Goal: Task Accomplishment & Management: Use online tool/utility

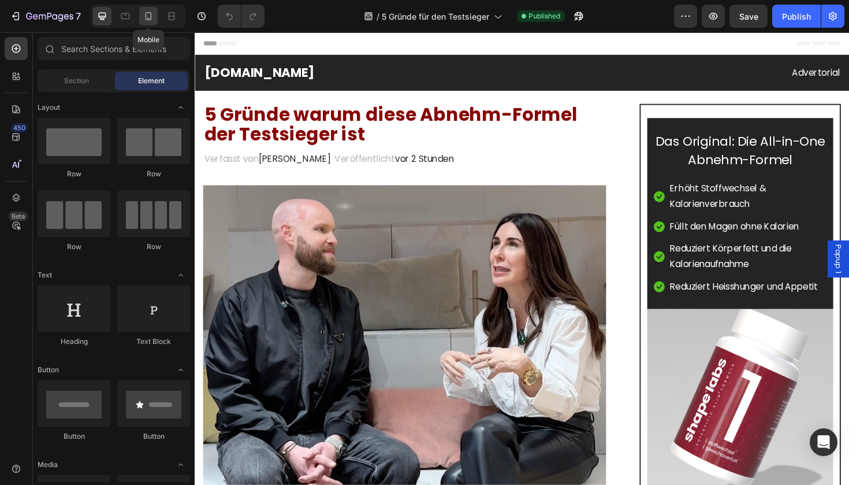
click at [147, 23] on div at bounding box center [148, 16] width 18 height 18
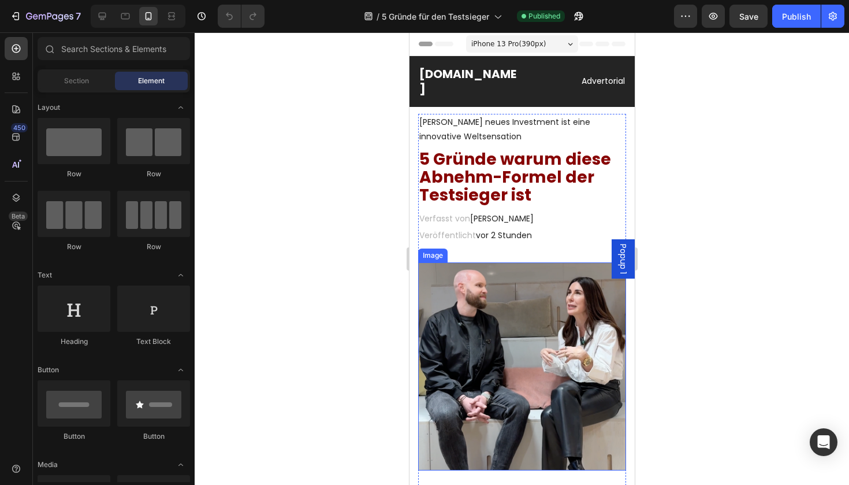
click at [447, 311] on img at bounding box center [522, 366] width 208 height 208
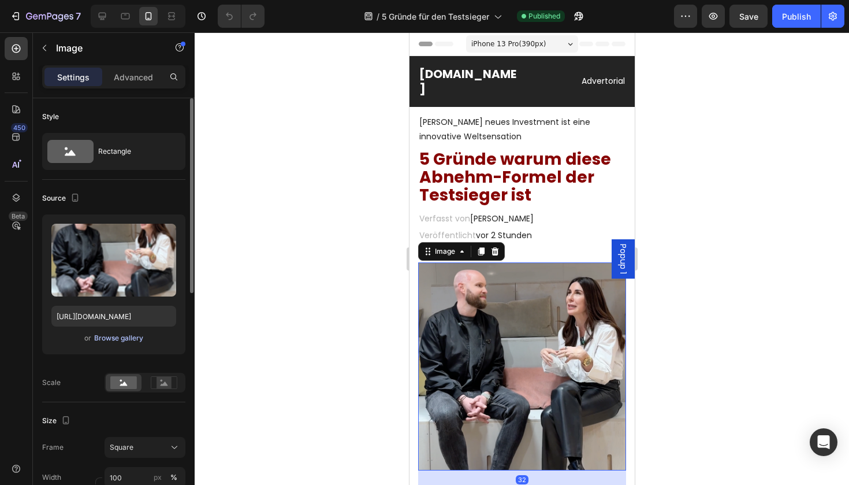
click at [126, 336] on div "Browse gallery" at bounding box center [118, 338] width 49 height 10
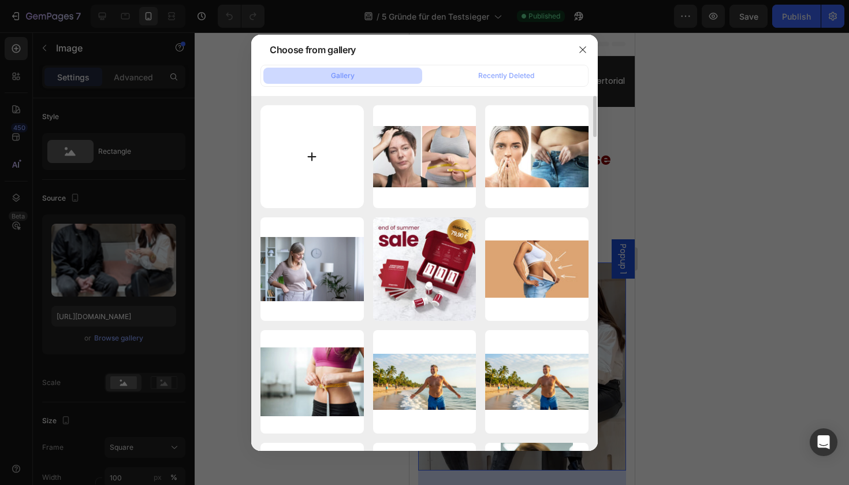
click at [302, 156] on input "file" at bounding box center [312, 156] width 103 height 103
type input "C:\fakepath\Bildschirmfoto [DATE] 06.29.43.png"
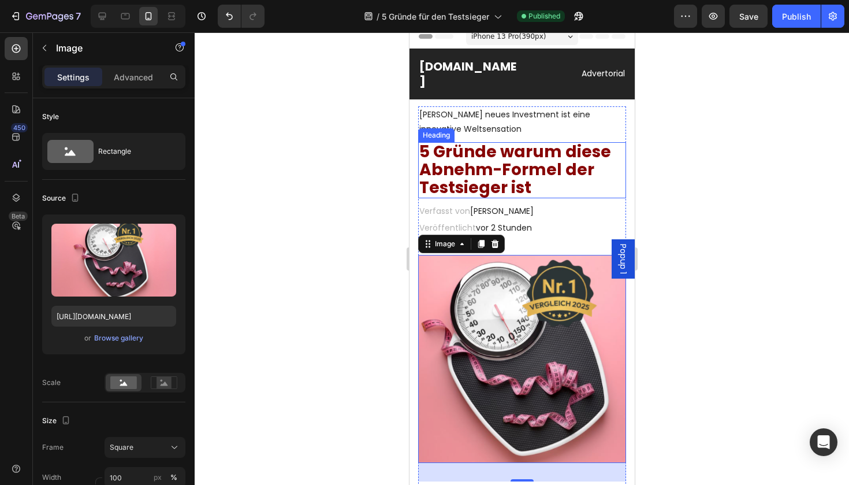
type input "[URL][DOMAIN_NAME]"
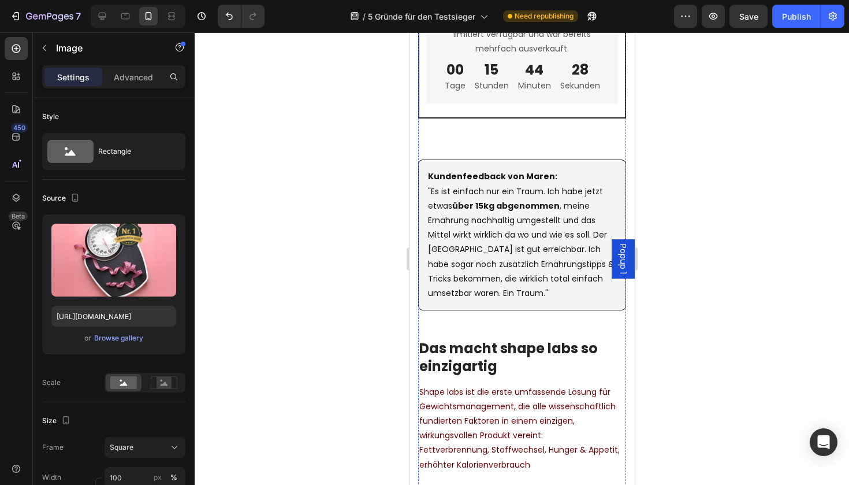
scroll to position [4938, 0]
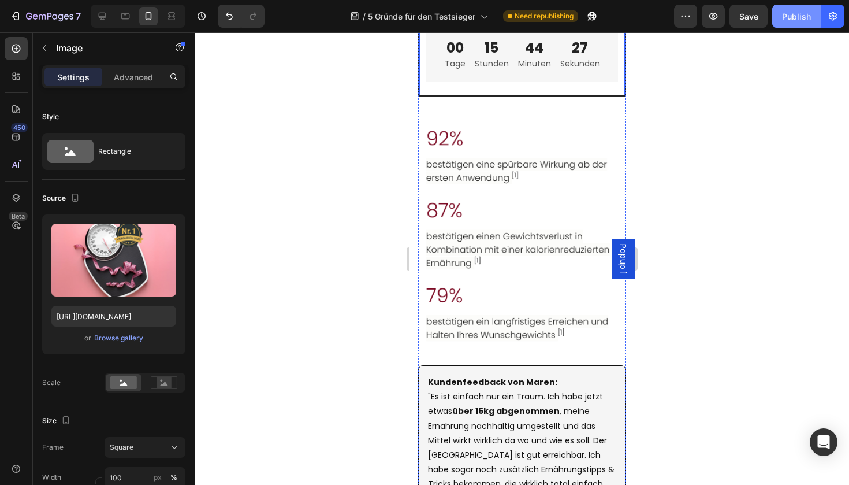
click at [793, 18] on div "Publish" at bounding box center [796, 16] width 29 height 12
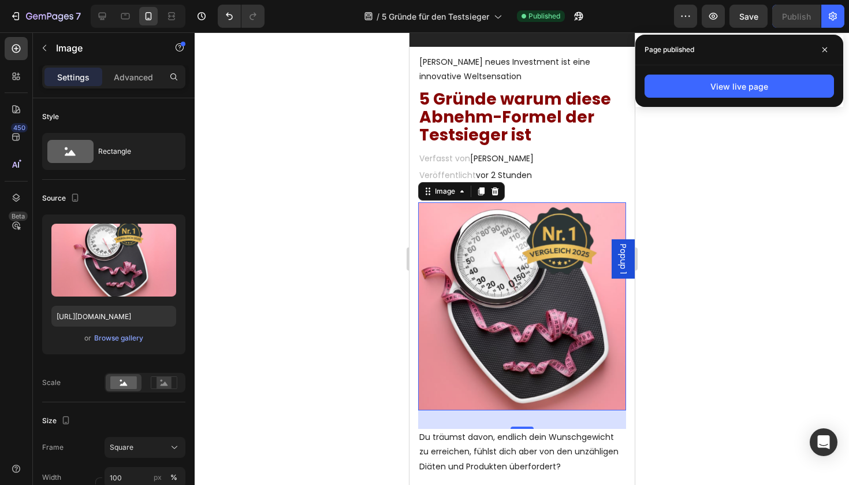
scroll to position [102, 0]
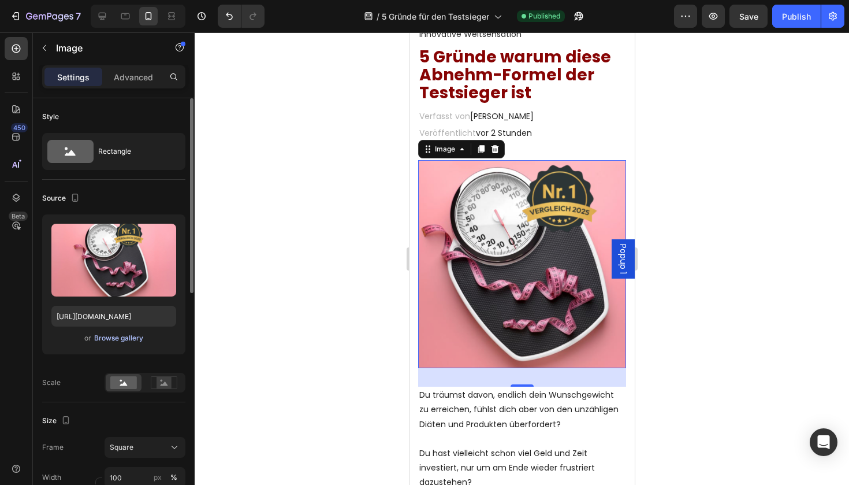
click at [114, 335] on div "Browse gallery" at bounding box center [118, 338] width 49 height 10
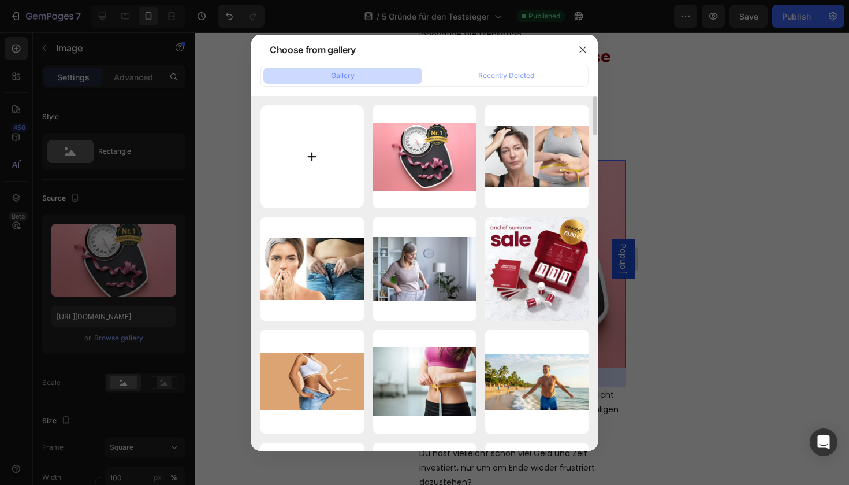
click at [321, 156] on input "file" at bounding box center [312, 156] width 103 height 103
type input "C:\fakepath\Bildschirmfoto [DATE] 18.47.54.png"
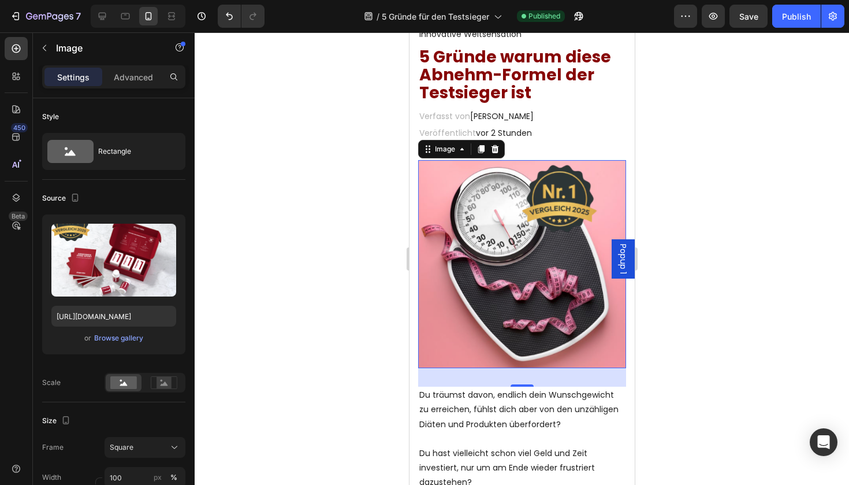
type input "[URL][DOMAIN_NAME]"
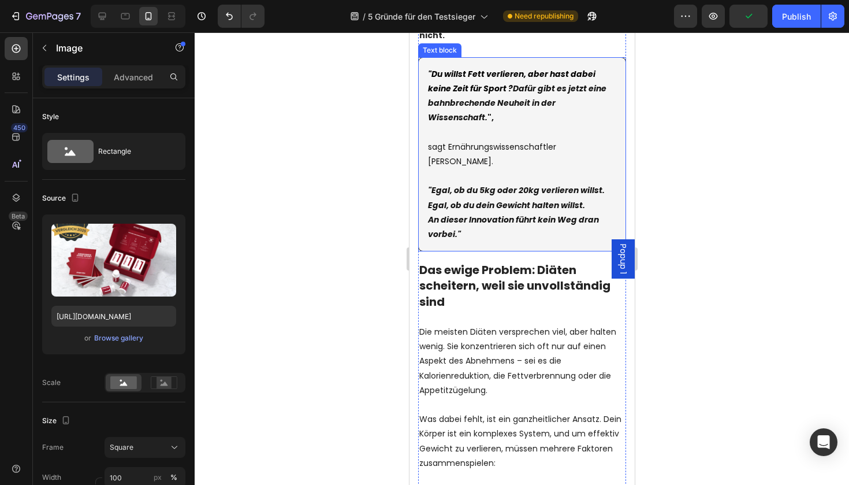
scroll to position [781, 0]
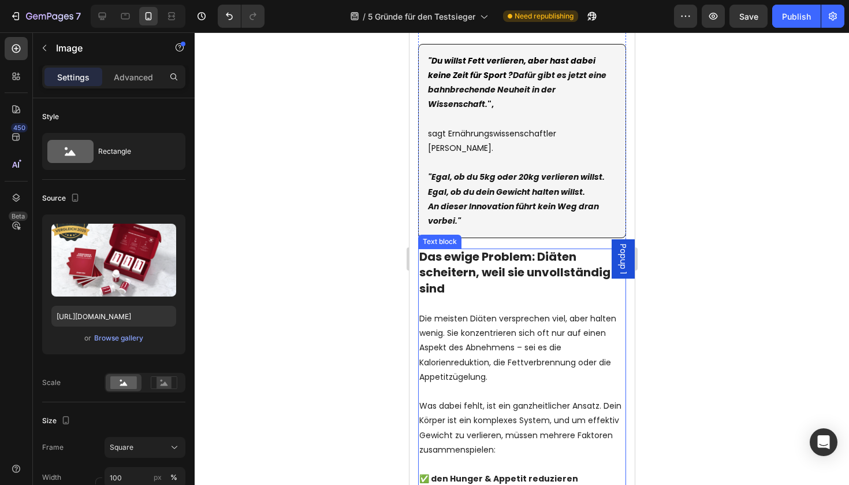
click at [422, 248] on strong "Das ewige Problem: Diäten scheitern, weil sie unvollständig sind" at bounding box center [514, 271] width 191 height 47
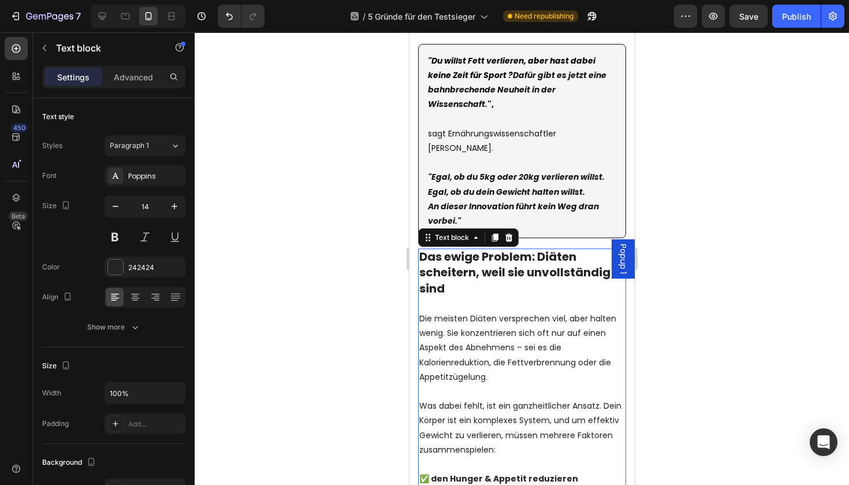
click at [422, 248] on strong "Das ewige Problem: Diäten scheitern, weil sie unvollständig sind" at bounding box center [514, 271] width 191 height 47
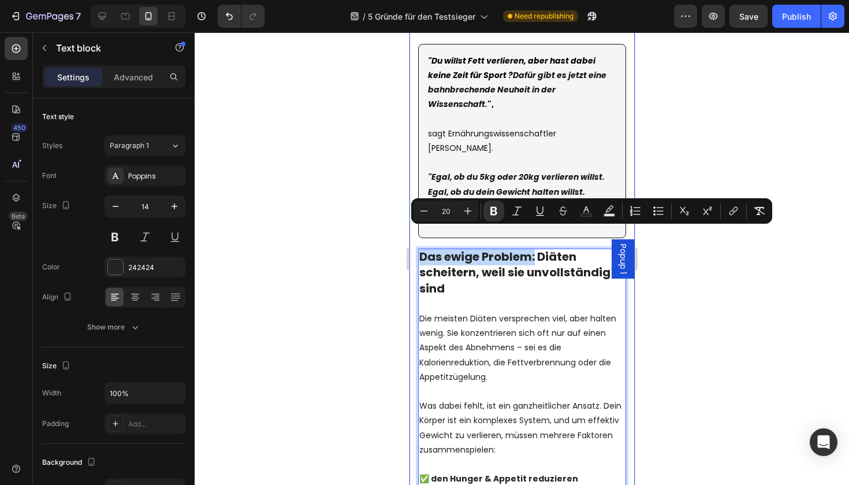
drag, startPoint x: 536, startPoint y: 236, endPoint x: 416, endPoint y: 235, distance: 120.2
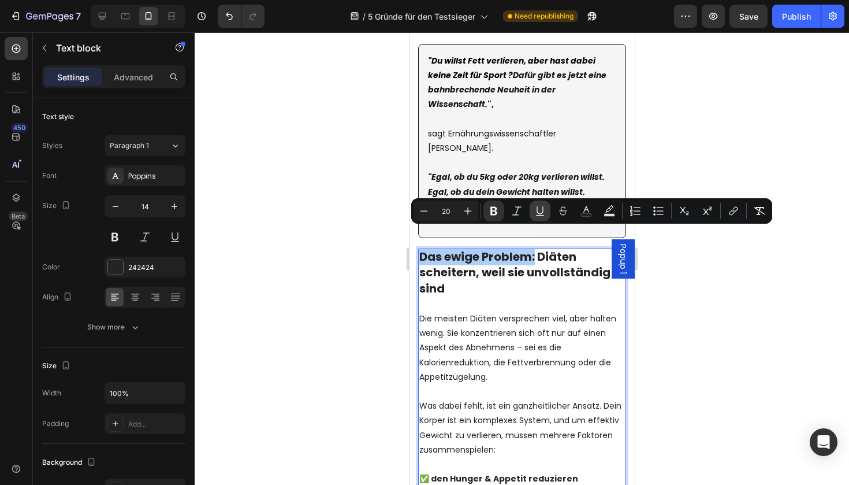
click at [534, 210] on icon "Editor contextual toolbar" at bounding box center [540, 211] width 12 height 12
click at [498, 264] on p "Das ewige Problem: Diäten scheitern, weil sie unvollständig sind" at bounding box center [522, 273] width 206 height 47
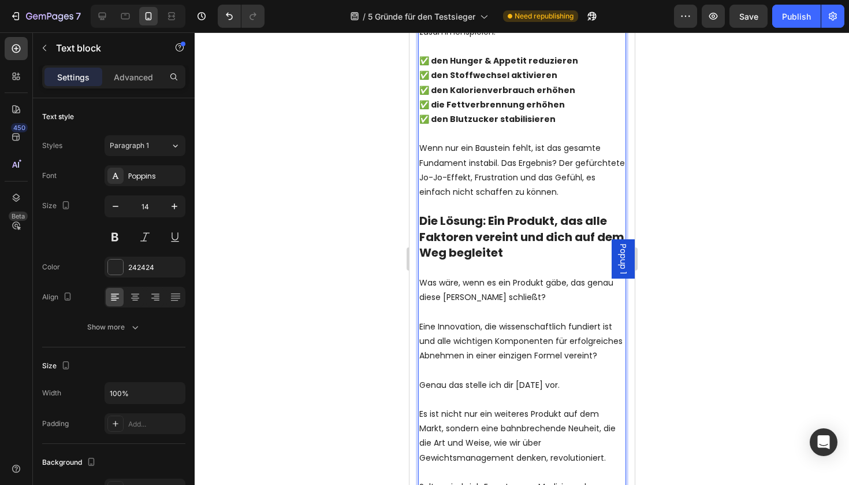
scroll to position [1199, 0]
click at [480, 212] on strong "Die Lösung: Ein Produkt, das alle Faktoren vereint und dich auf dem Weg begleit…" at bounding box center [521, 235] width 205 height 47
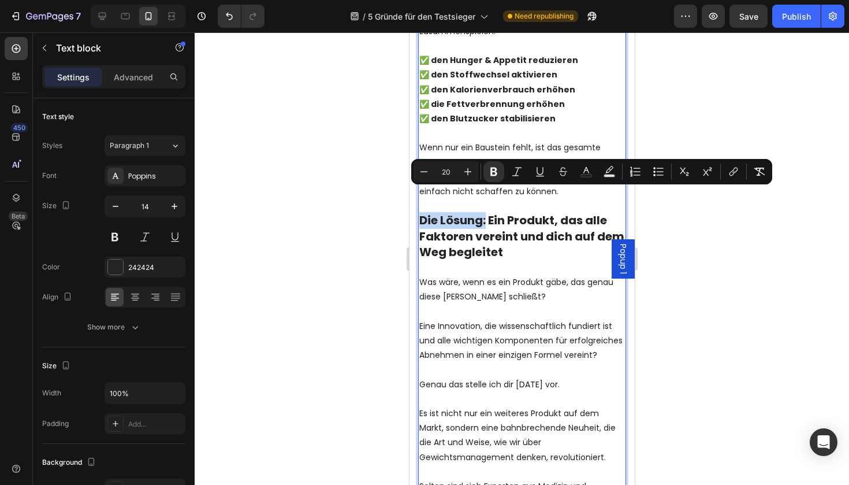
drag, startPoint x: 487, startPoint y: 198, endPoint x: 423, endPoint y: 199, distance: 64.2
click at [423, 212] on strong "Die Lösung: Ein Produkt, das alle Faktoren vereint und dich auf dem Weg begleit…" at bounding box center [521, 235] width 205 height 47
click at [538, 173] on icon "Editor contextual toolbar" at bounding box center [540, 172] width 12 height 12
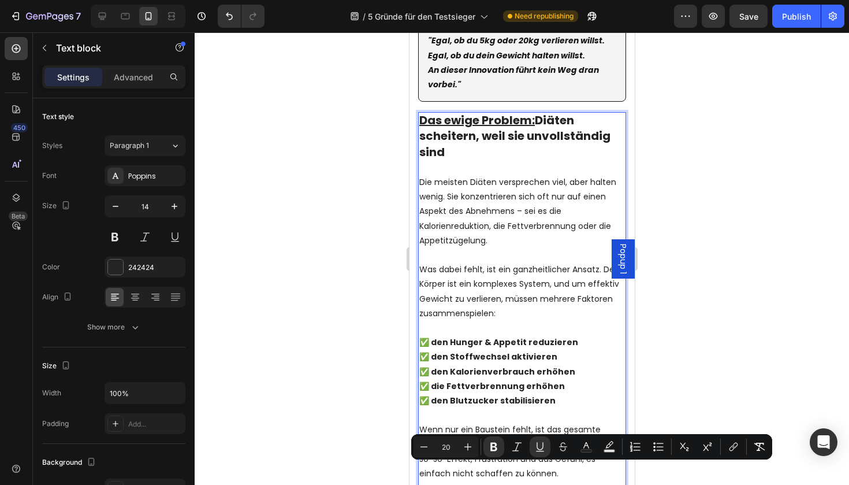
scroll to position [906, 0]
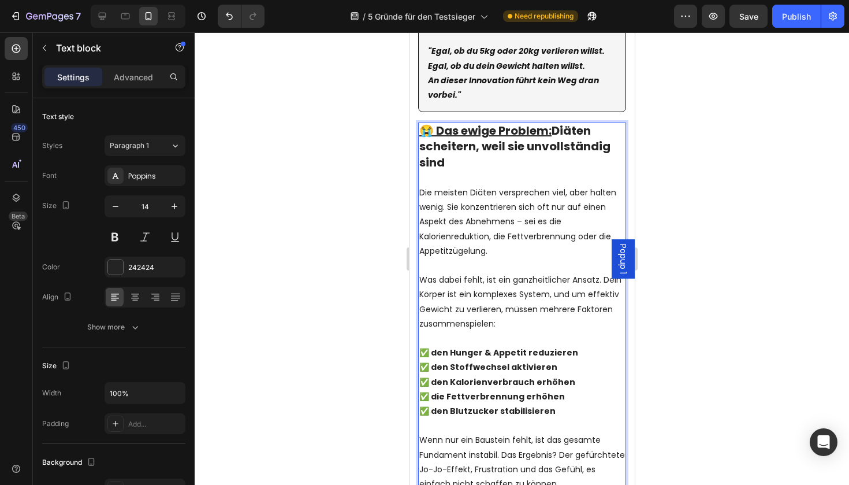
click at [481, 137] on p "😭 Das ewige Problem: Diäten scheitern, weil sie unvollständig sind" at bounding box center [522, 147] width 206 height 47
click at [437, 122] on u "😭 Das ewige Problem:" at bounding box center [485, 130] width 132 height 16
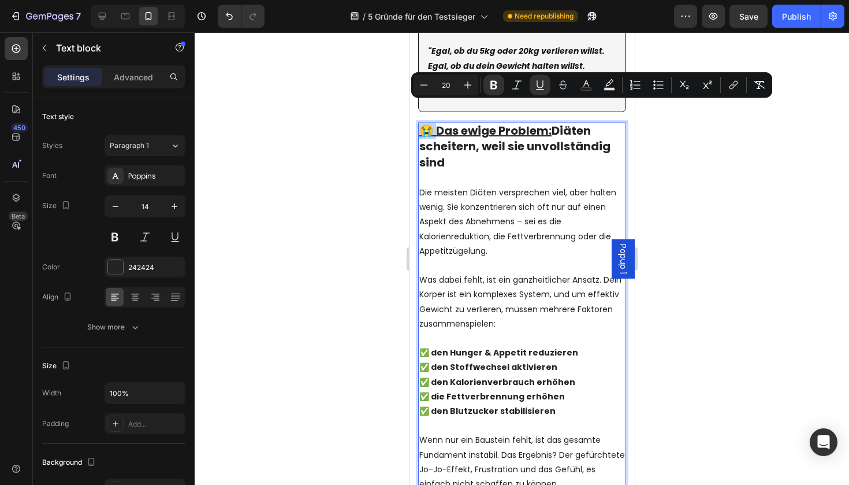
drag, startPoint x: 437, startPoint y: 111, endPoint x: 422, endPoint y: 112, distance: 14.5
click at [422, 122] on u "😭 Das ewige Problem:" at bounding box center [485, 130] width 132 height 16
click at [541, 84] on icon "Editor contextual toolbar" at bounding box center [540, 85] width 12 height 12
click at [507, 140] on p "😭 Das ewige Problem: Diäten scheitern, weil sie unvollständig sind" at bounding box center [522, 147] width 206 height 47
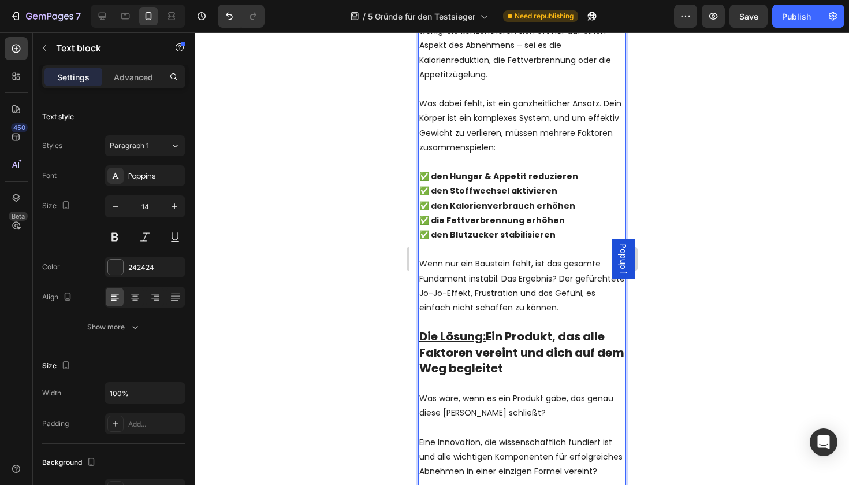
scroll to position [1169, 0]
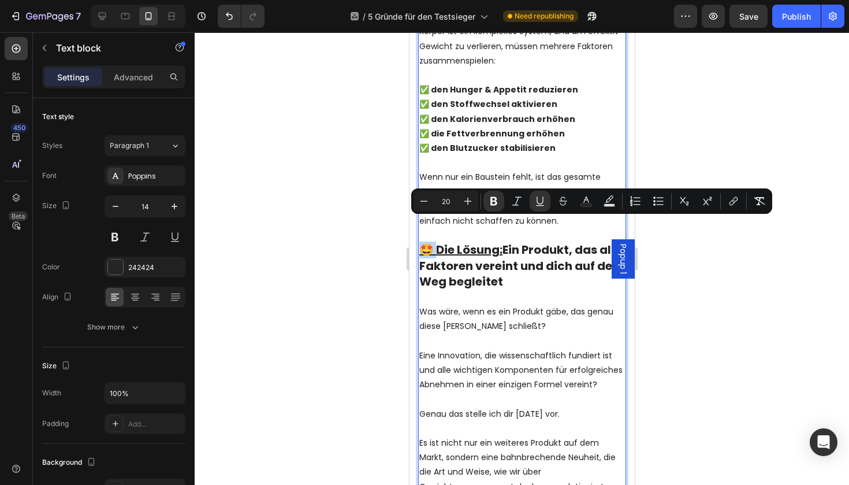
drag, startPoint x: 435, startPoint y: 227, endPoint x: 420, endPoint y: 228, distance: 15.1
click at [420, 241] on u "🤩 Die Lösung:" at bounding box center [460, 249] width 83 height 16
click at [537, 199] on icon "Editor contextual toolbar" at bounding box center [540, 200] width 6 height 8
click at [504, 290] on p "Rich Text Editor. Editing area: main" at bounding box center [522, 297] width 206 height 14
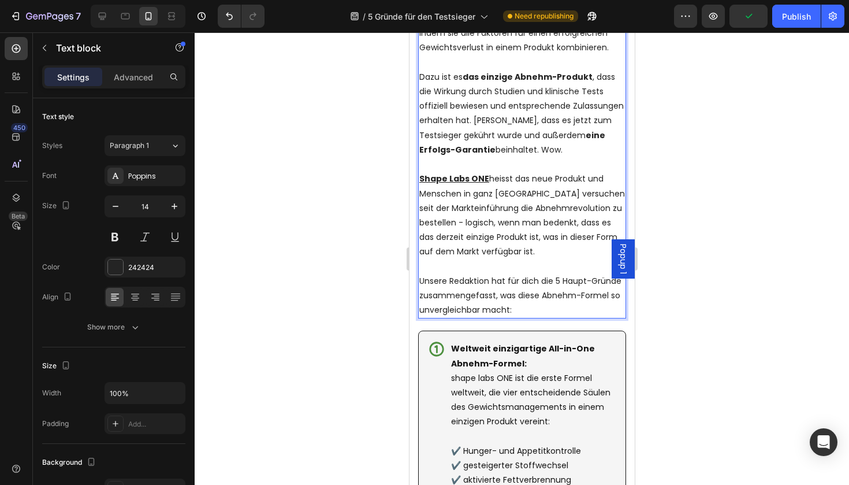
scroll to position [1725, 0]
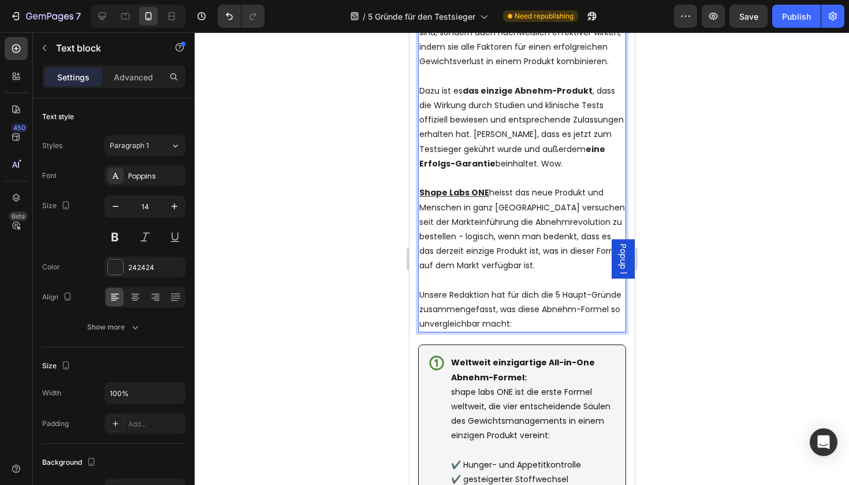
click at [490, 185] on p "Shape Labs ONE heisst das neue Produkt und Menschen in ganz [GEOGRAPHIC_DATA] v…" at bounding box center [522, 228] width 206 height 87
drag, startPoint x: 488, startPoint y: 166, endPoint x: 421, endPoint y: 167, distance: 66.4
click at [421, 185] on p "Shape Labs ONE heisst das neue Produkt und Menschen in ganz [GEOGRAPHIC_DATA] v…" at bounding box center [522, 228] width 206 height 87
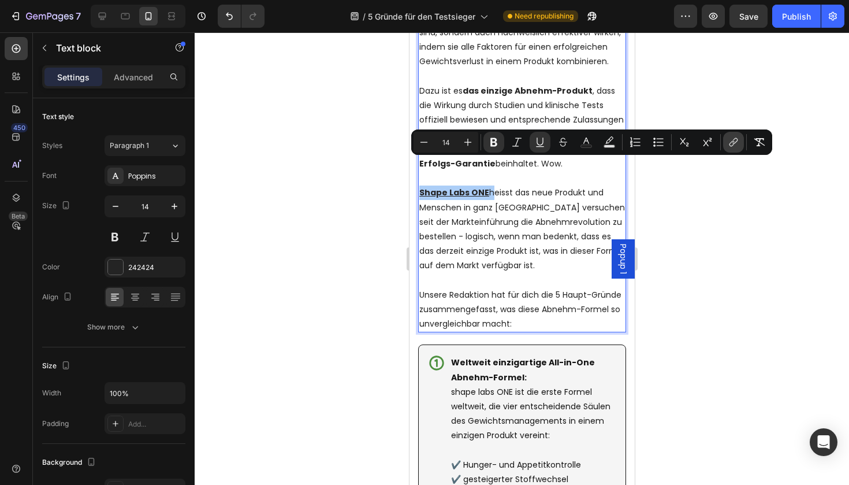
click at [733, 145] on icon "Editor contextual toolbar" at bounding box center [732, 144] width 5 height 6
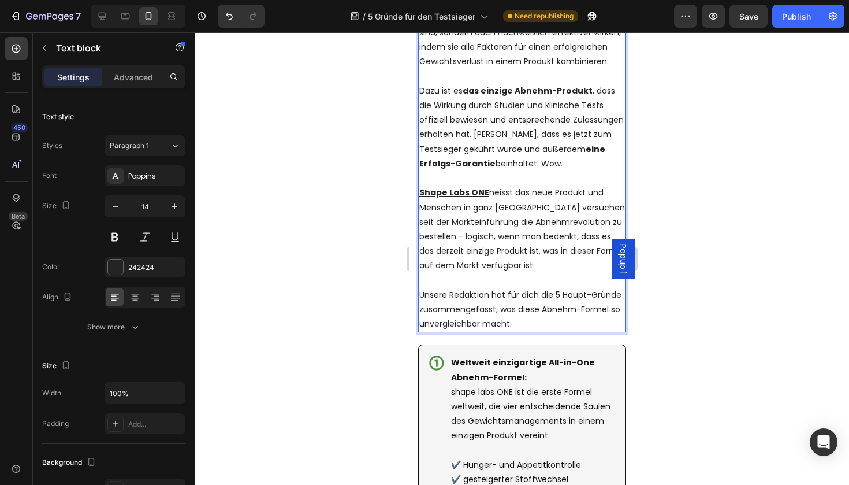
click at [449, 214] on p "Shape Labs ONE heisst das neue Produkt und Menschen in ganz [GEOGRAPHIC_DATA] v…" at bounding box center [522, 228] width 206 height 87
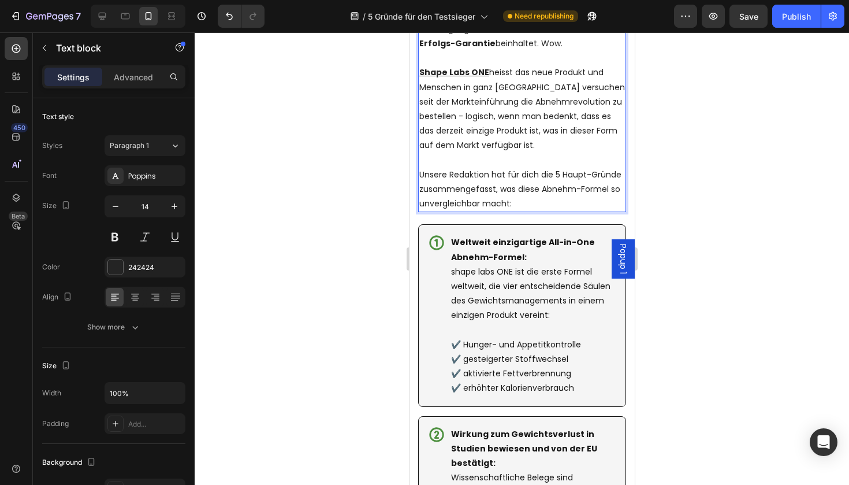
scroll to position [1850, 0]
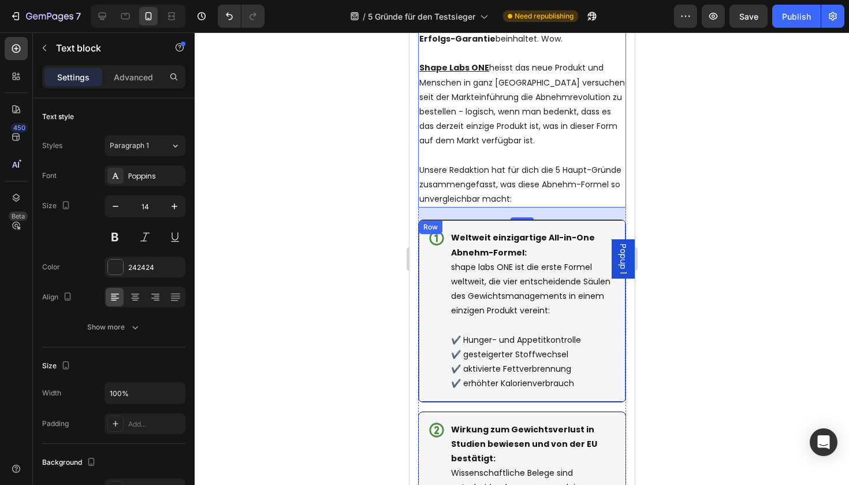
click at [343, 188] on div at bounding box center [522, 258] width 655 height 452
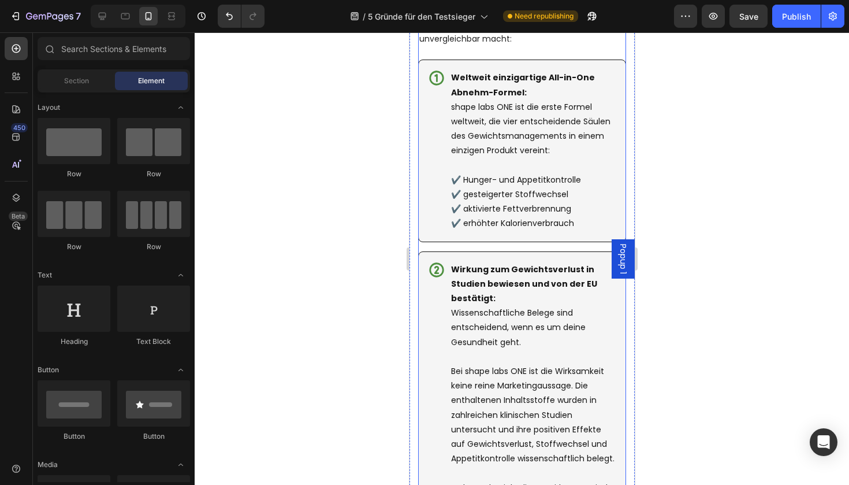
scroll to position [1824, 0]
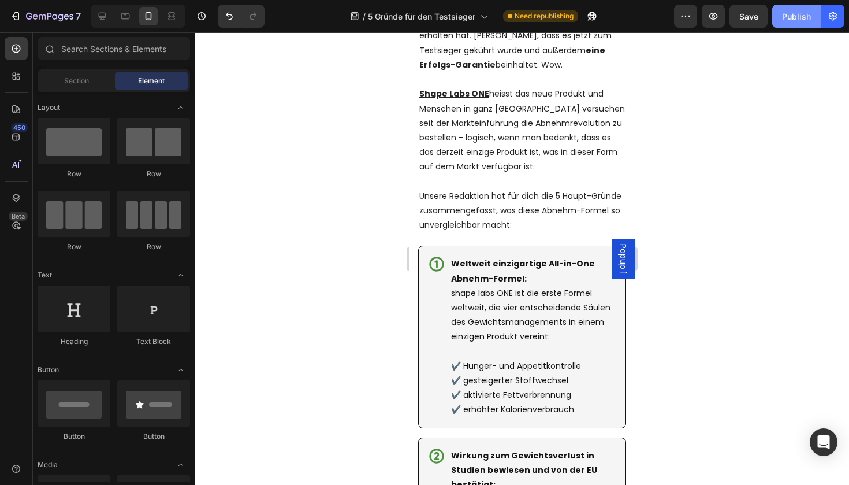
click at [788, 25] on button "Publish" at bounding box center [796, 16] width 49 height 23
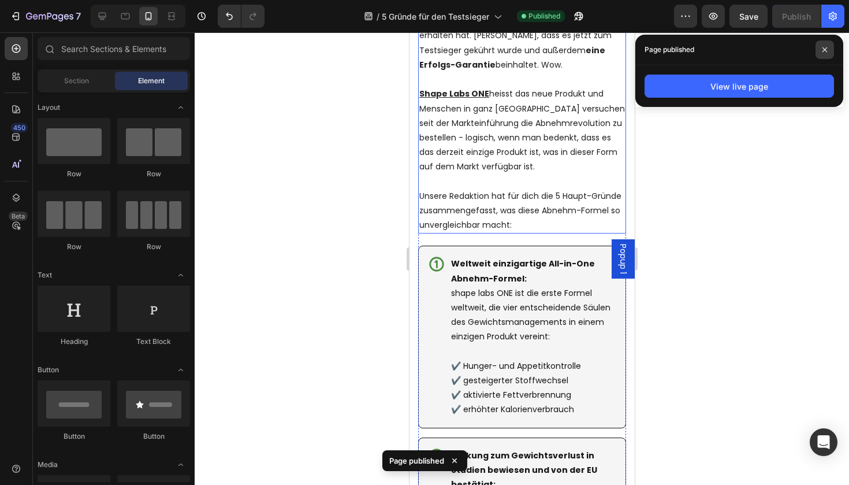
click at [825, 49] on icon at bounding box center [825, 50] width 6 height 6
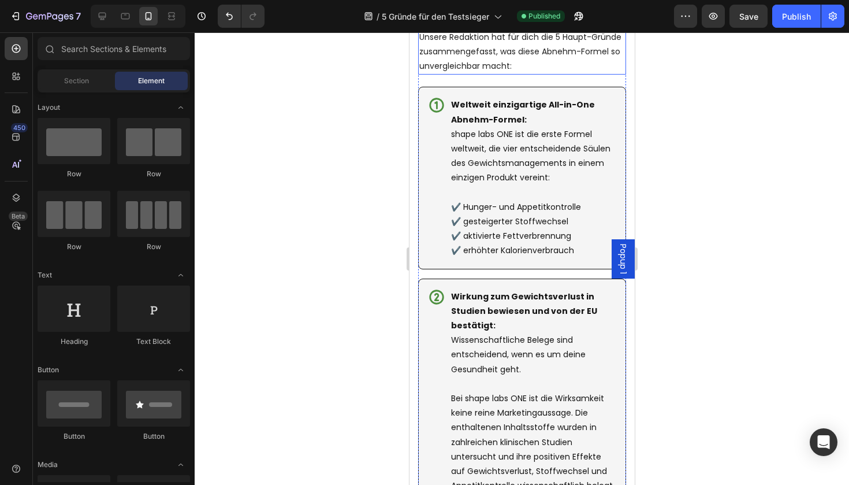
scroll to position [2053, 0]
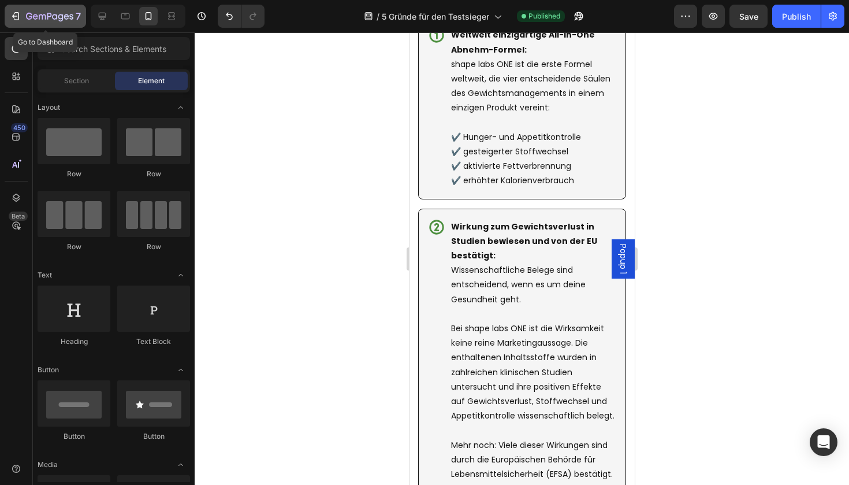
click at [12, 17] on icon "button" at bounding box center [16, 16] width 12 height 12
